Goal: Navigation & Orientation: Find specific page/section

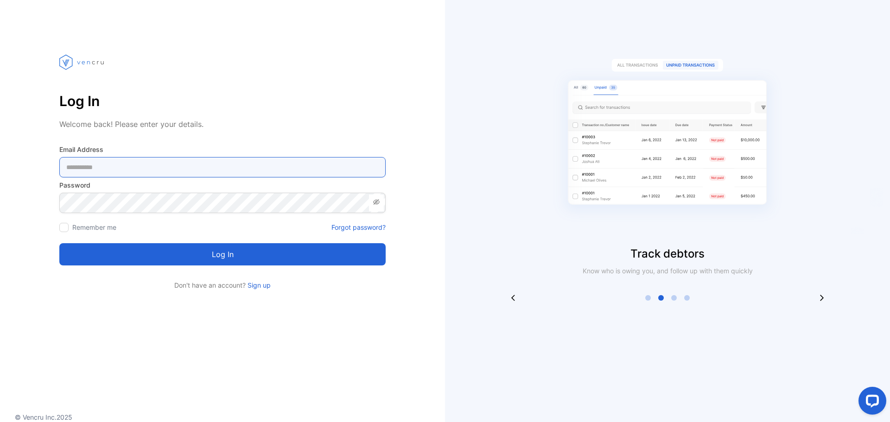
type Address-inputemail "**********"
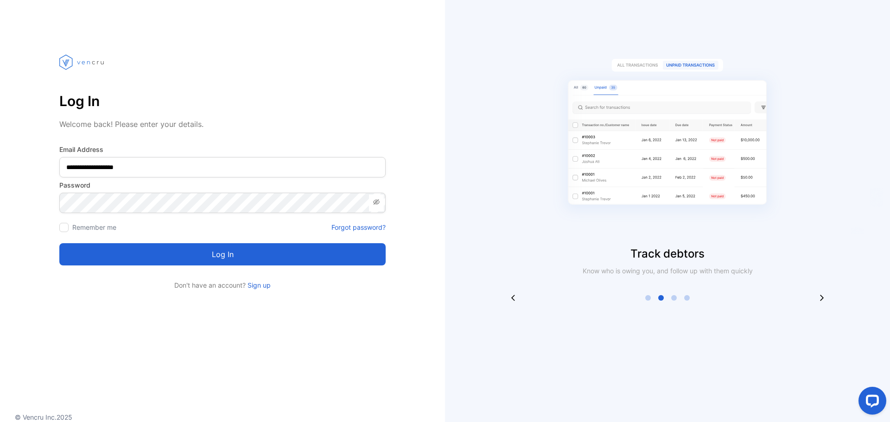
click at [263, 254] on button "Log in" at bounding box center [222, 254] width 326 height 22
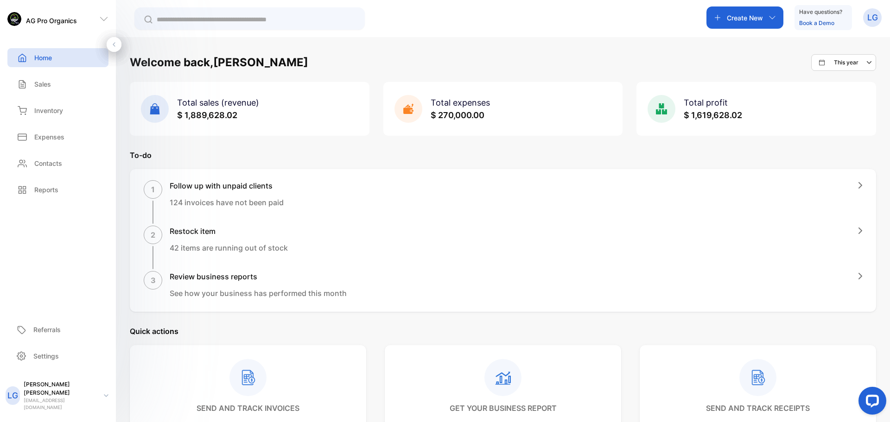
click at [192, 111] on span "$ 1,889,628.02" at bounding box center [207, 115] width 60 height 10
click at [46, 89] on div "Sales" at bounding box center [57, 84] width 101 height 19
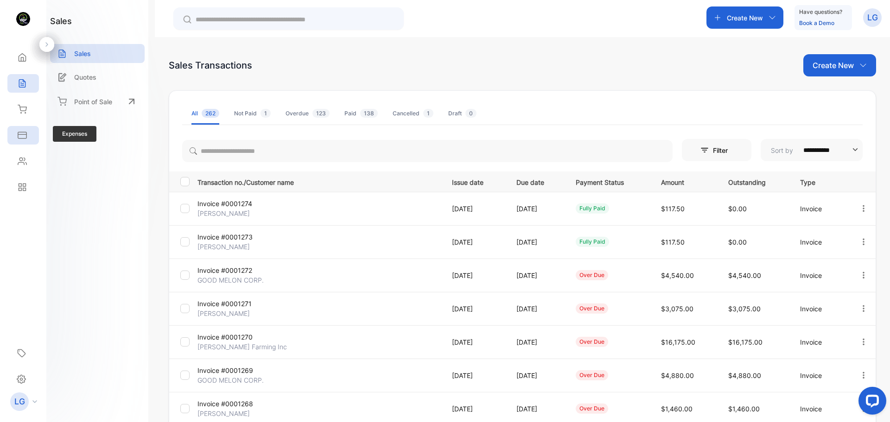
click at [16, 139] on div "Expenses" at bounding box center [21, 135] width 12 height 9
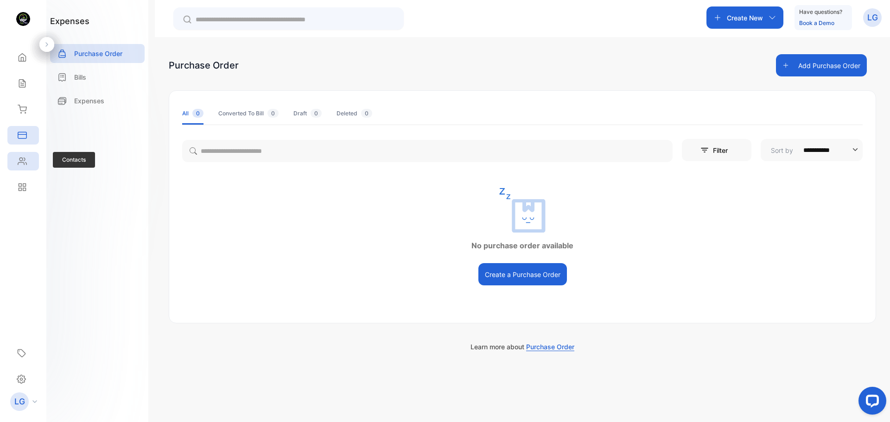
click at [22, 165] on icon at bounding box center [22, 161] width 9 height 9
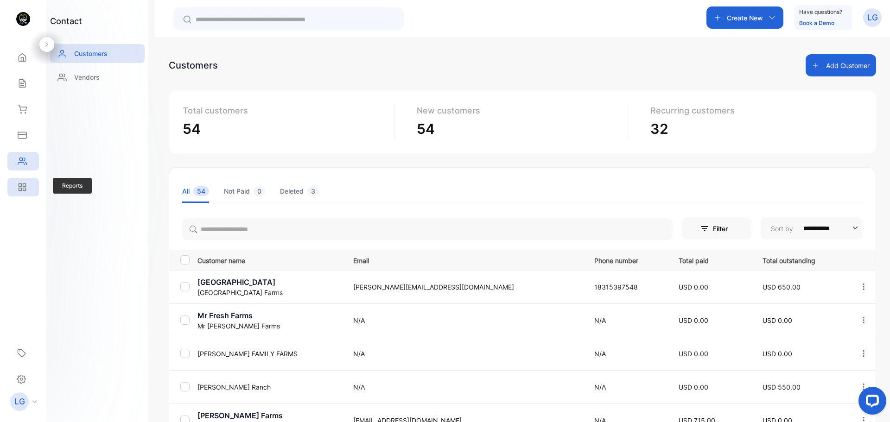
click at [20, 190] on icon at bounding box center [22, 187] width 9 height 9
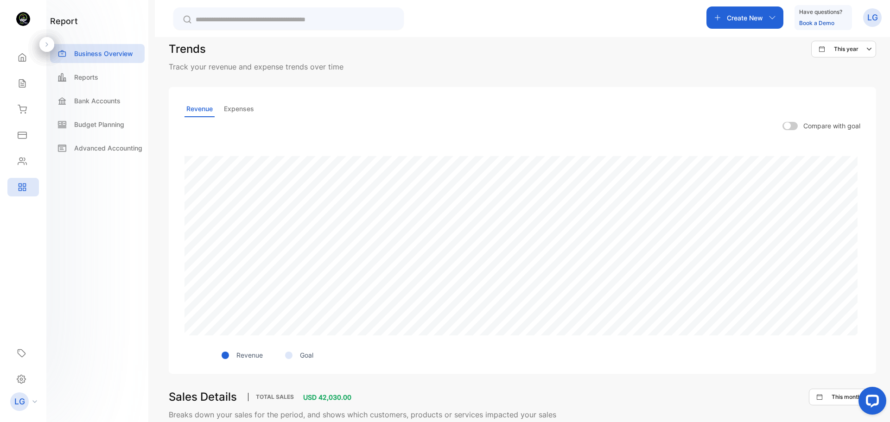
scroll to position [93, 0]
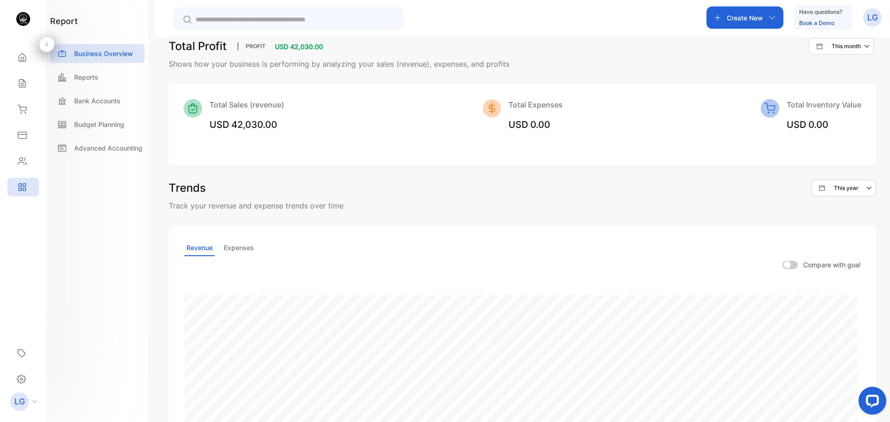
click at [842, 184] on div "This year" at bounding box center [847, 188] width 57 height 11
click at [859, 234] on p "This month" at bounding box center [853, 235] width 29 height 8
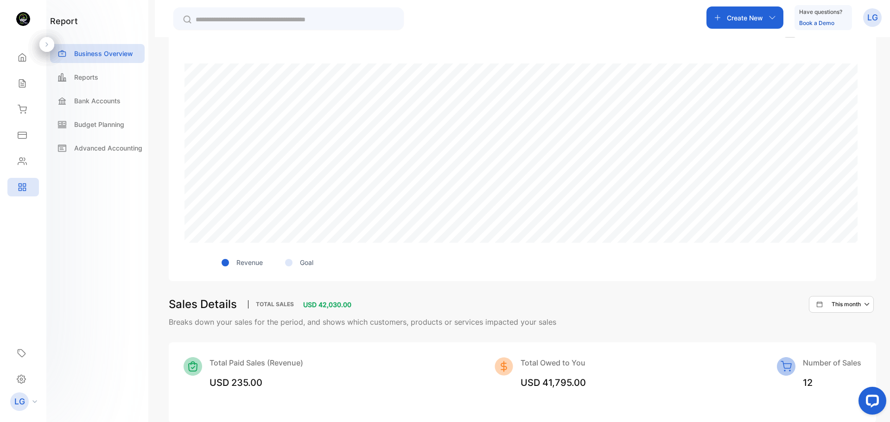
scroll to position [185, 0]
